Goal: Navigation & Orientation: Find specific page/section

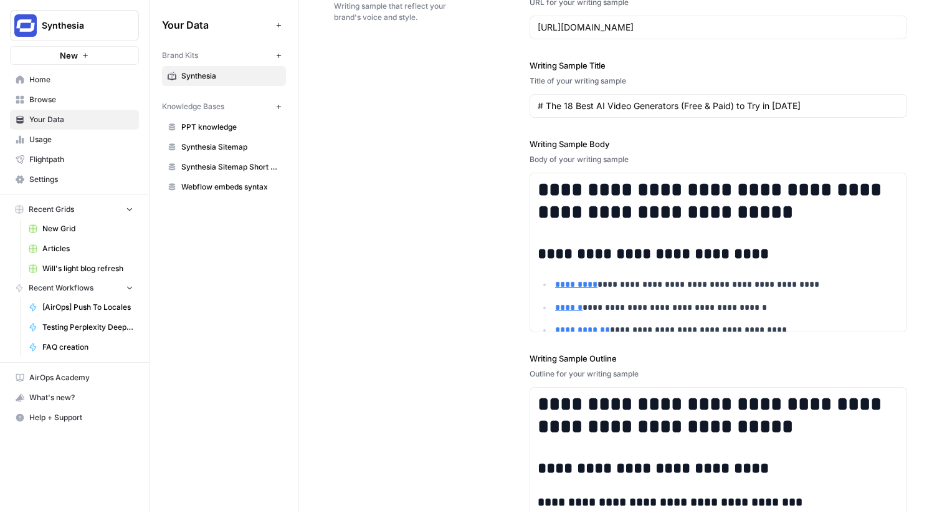
scroll to position [1766, 0]
click at [79, 98] on span "Browse" at bounding box center [81, 99] width 104 height 11
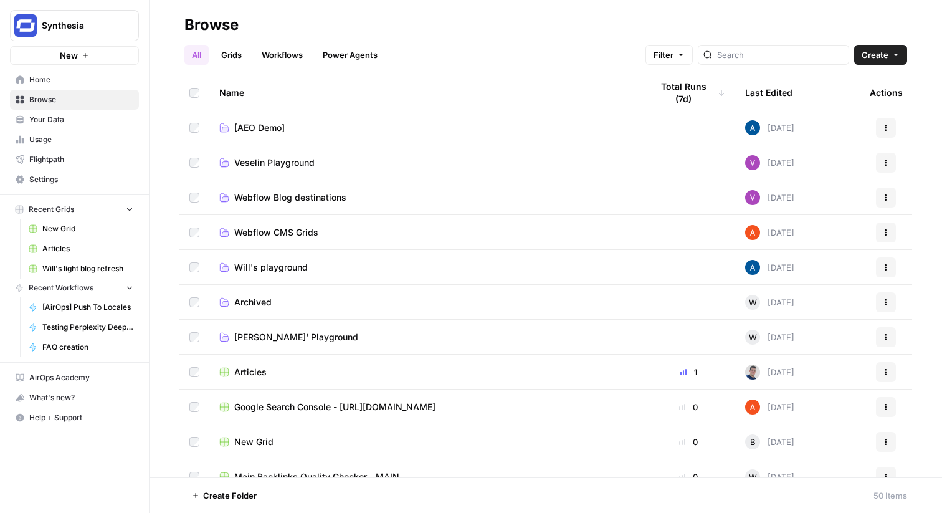
click at [239, 59] on link "Grids" at bounding box center [231, 55] width 35 height 20
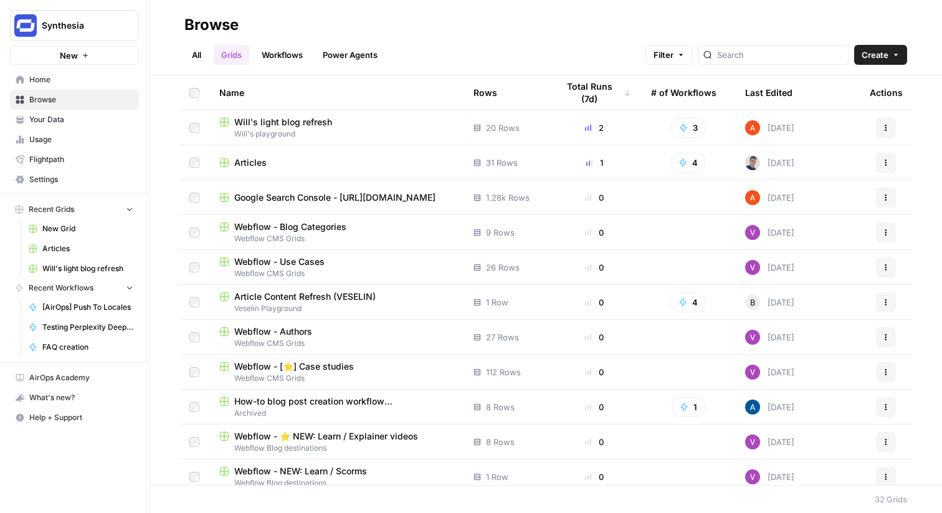
click at [248, 161] on span "Articles" at bounding box center [250, 162] width 32 height 12
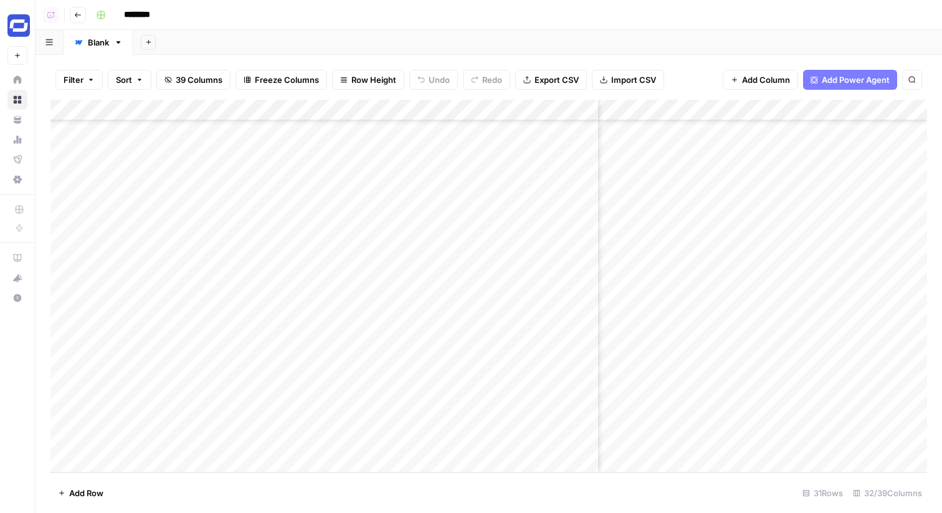
scroll to position [325, 1768]
click at [82, 16] on button "Go back" at bounding box center [78, 15] width 16 height 16
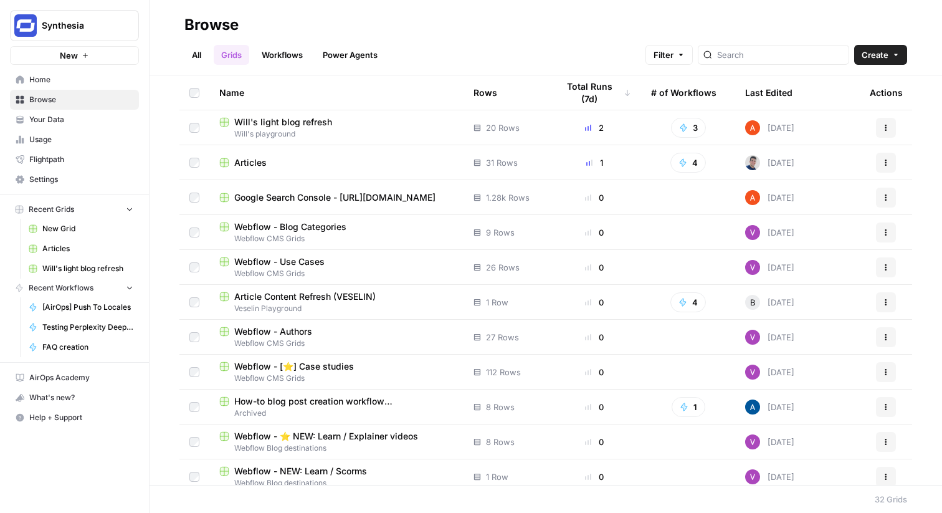
click at [287, 119] on span "Will's light blog refresh" at bounding box center [283, 122] width 98 height 12
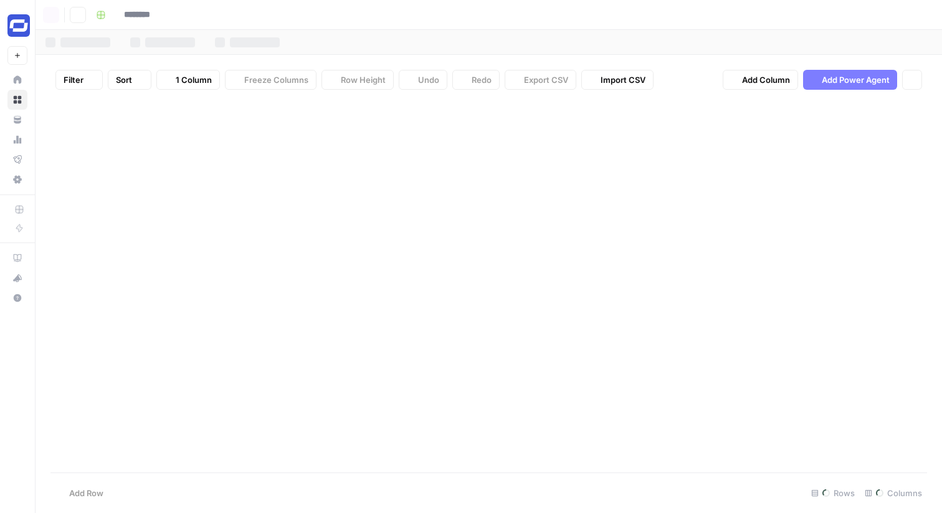
type input "**********"
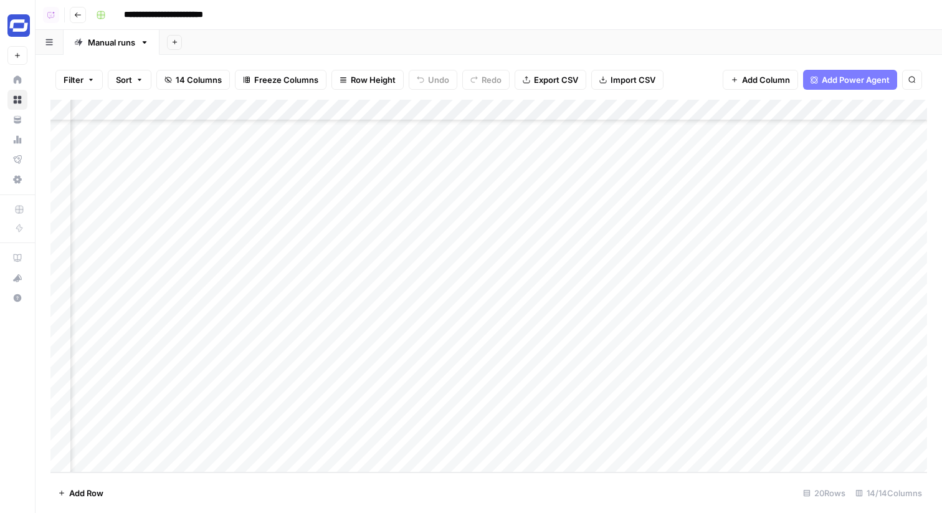
scroll to position [92, 491]
click at [504, 272] on div "Add Column" at bounding box center [488, 286] width 876 height 372
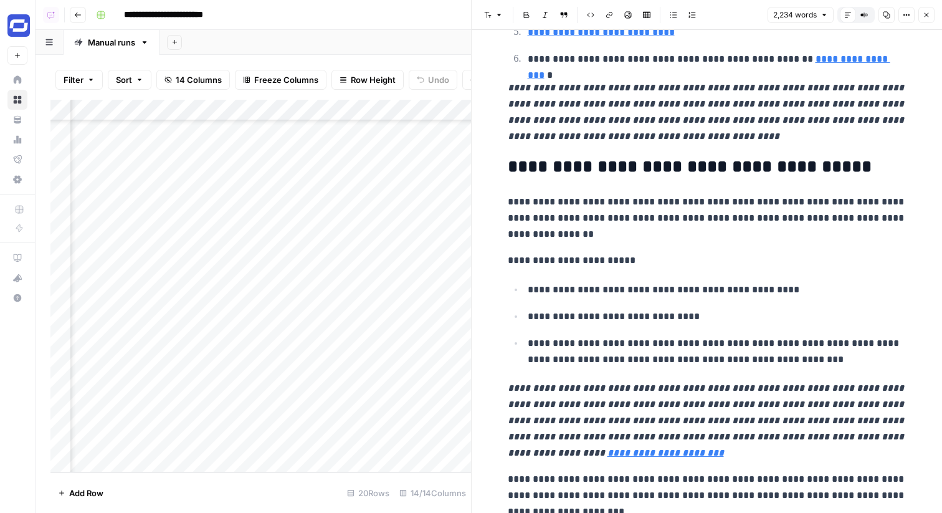
scroll to position [3702, 0]
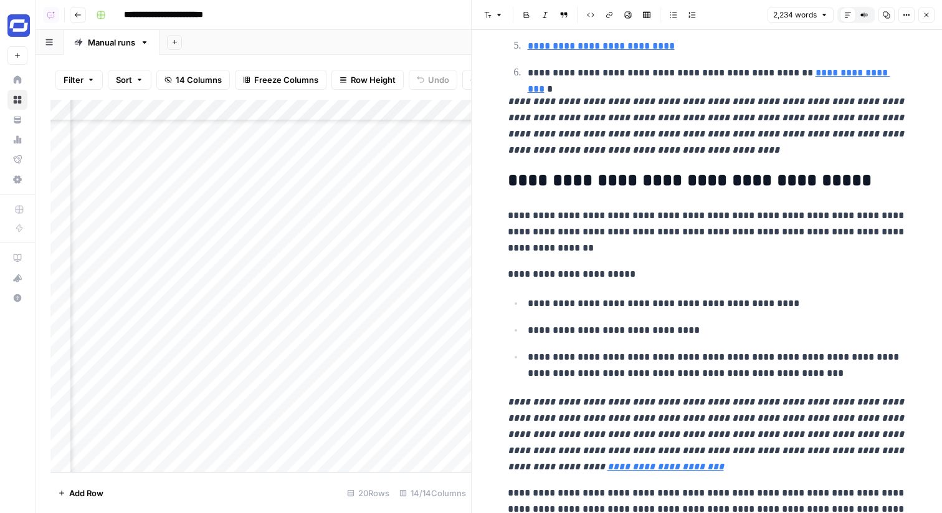
click at [919, 10] on button "Close" at bounding box center [926, 15] width 16 height 16
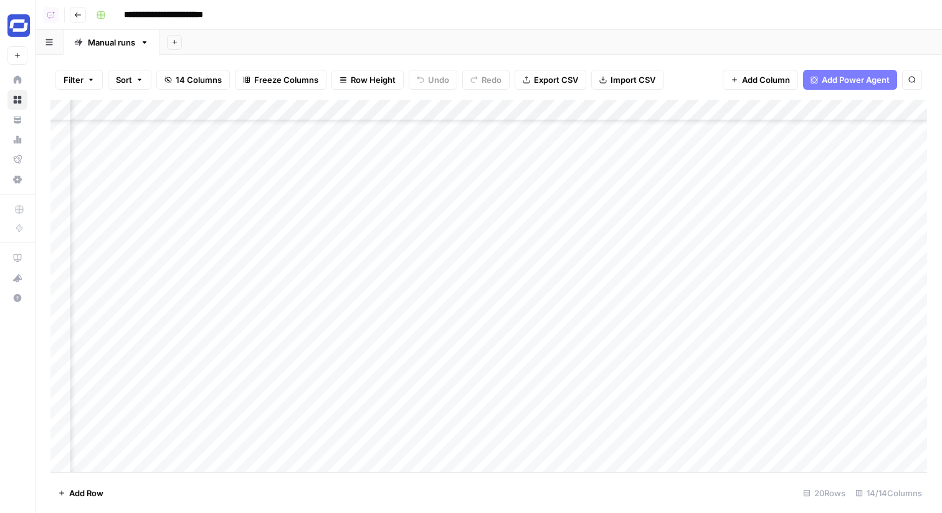
scroll to position [92, 414]
click at [301, 108] on div "Add Column" at bounding box center [488, 286] width 876 height 372
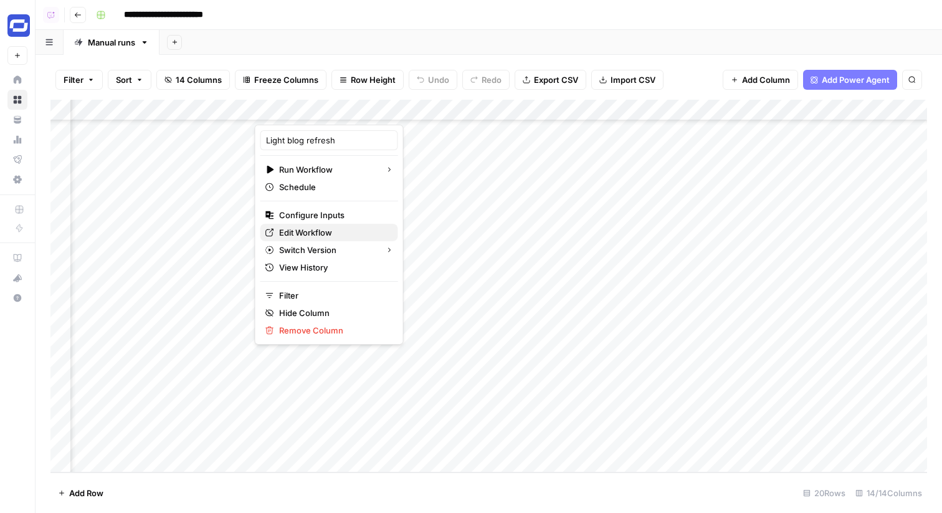
click at [311, 227] on span "Edit Workflow" at bounding box center [333, 232] width 109 height 12
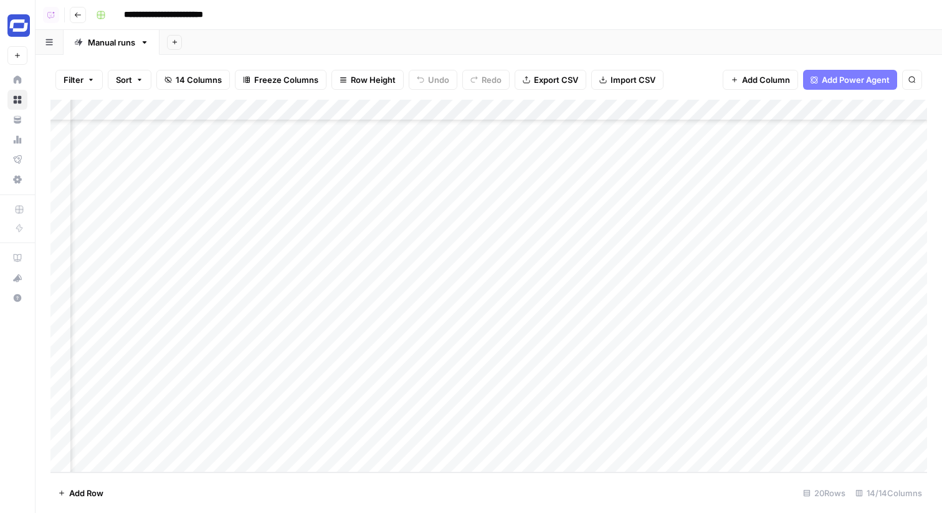
scroll to position [92, 847]
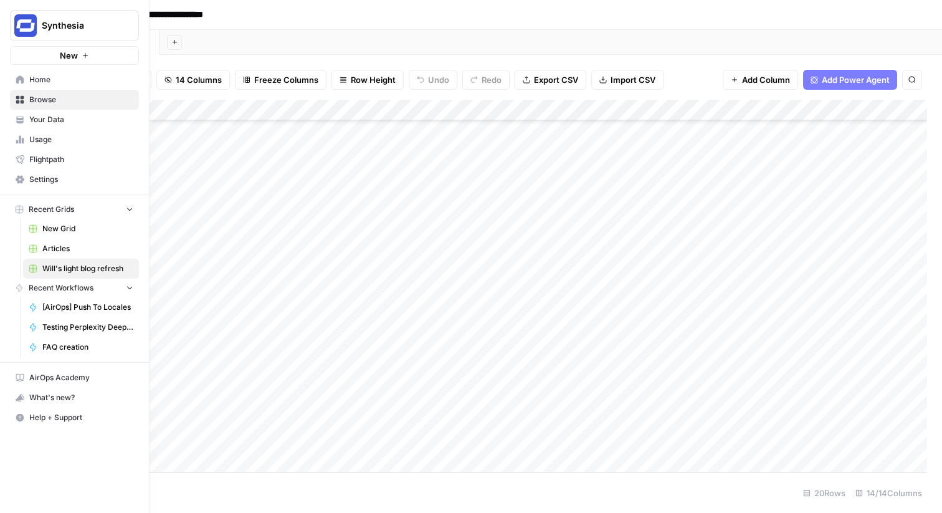
click at [25, 120] on link "Your Data" at bounding box center [74, 120] width 129 height 20
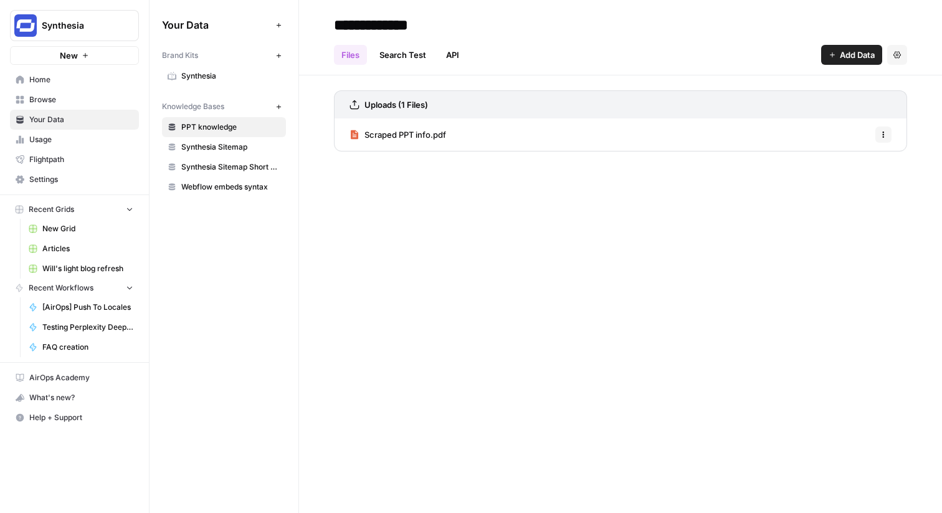
click at [203, 70] on span "Synthesia" at bounding box center [230, 75] width 99 height 11
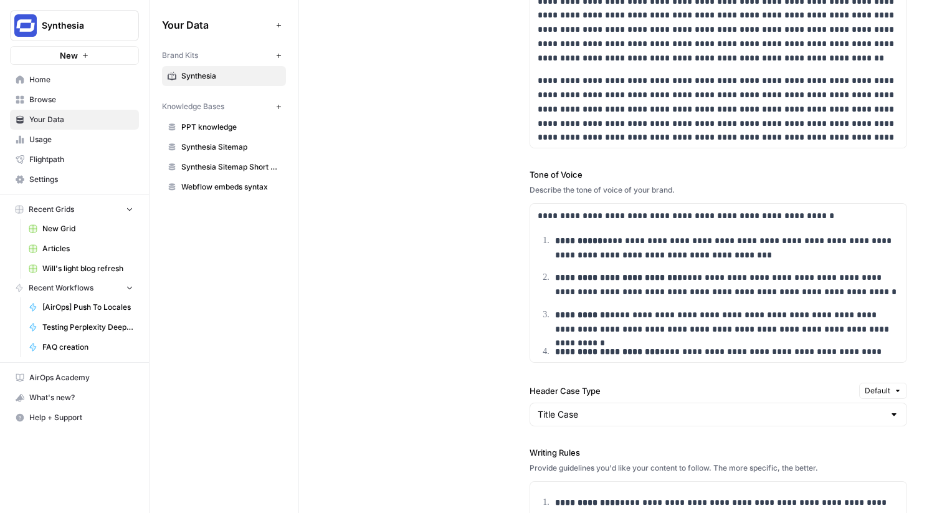
scroll to position [896, 0]
click at [96, 31] on span "Synthesia" at bounding box center [79, 25] width 75 height 12
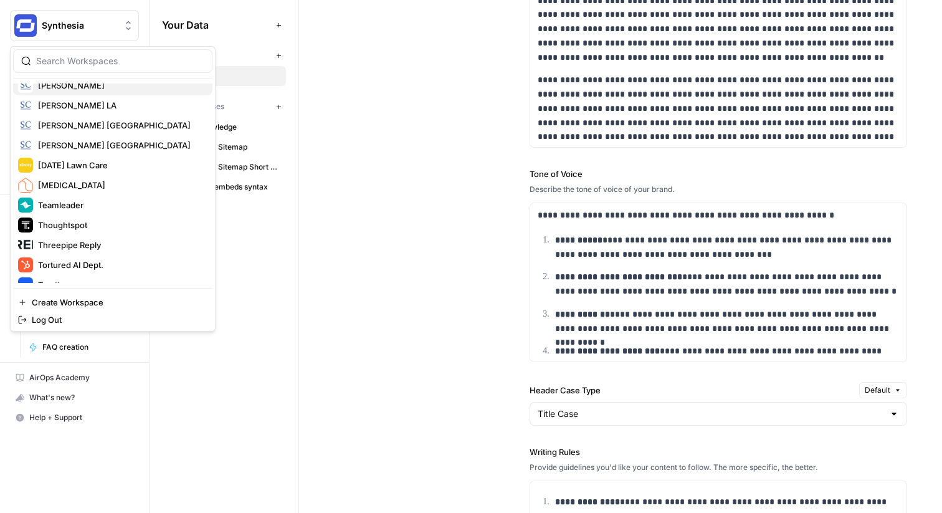
scroll to position [942, 0]
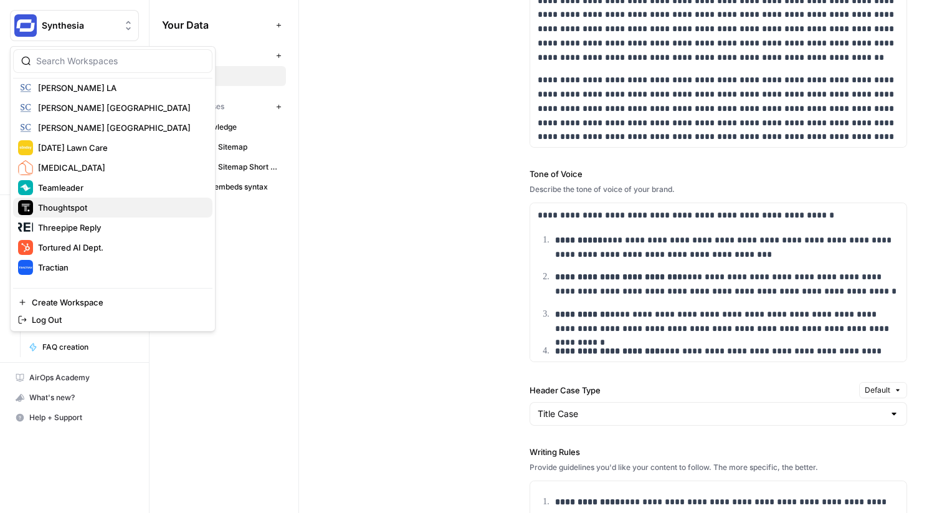
click at [82, 206] on span "Thoughtspot" at bounding box center [120, 207] width 164 height 12
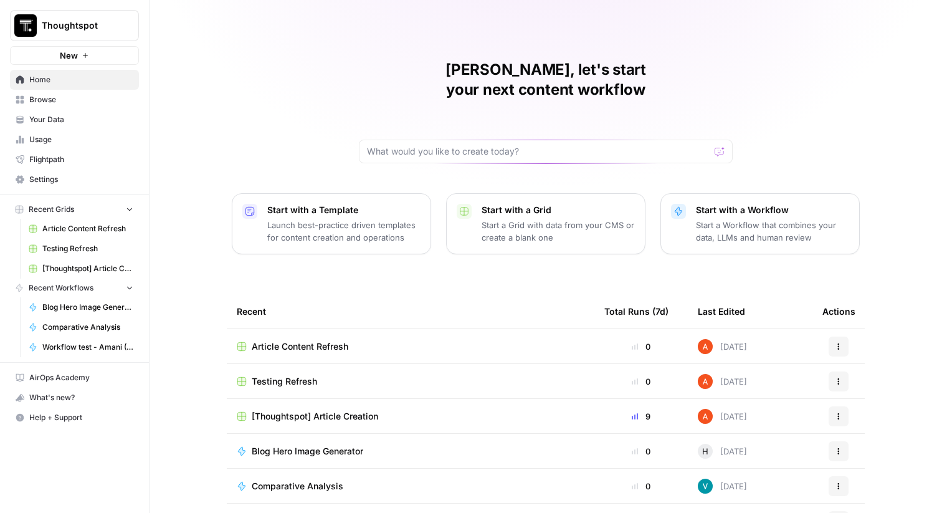
click at [114, 110] on link "Your Data" at bounding box center [74, 120] width 129 height 20
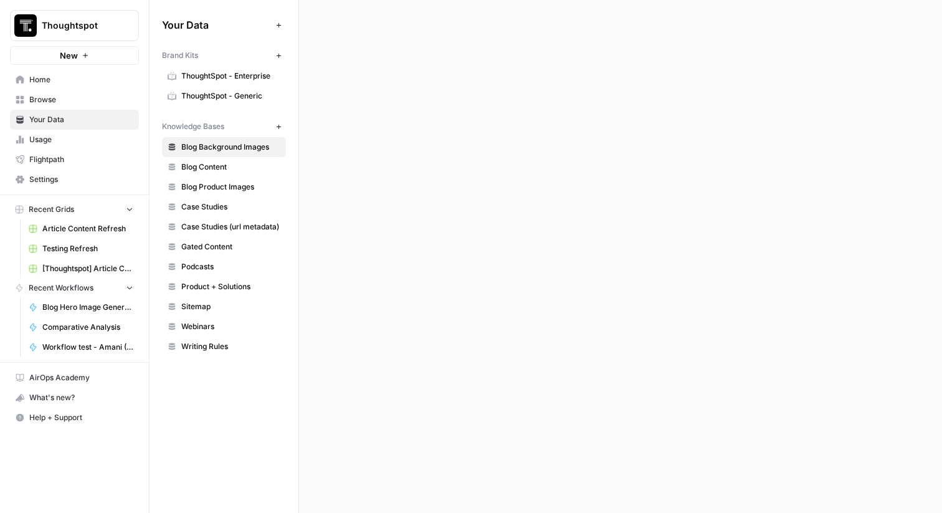
click at [116, 96] on span "Browse" at bounding box center [81, 99] width 104 height 11
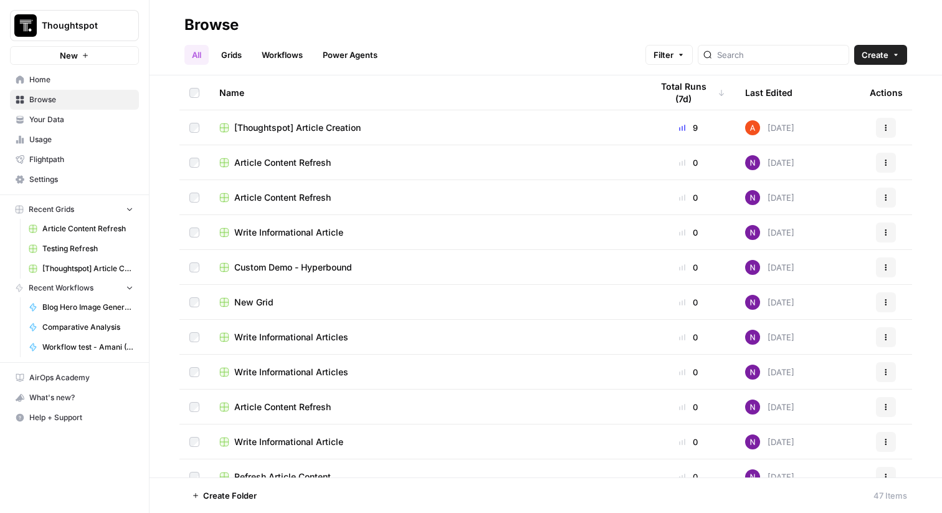
click at [98, 28] on span "Thoughtspot" at bounding box center [79, 25] width 75 height 12
